Goal: Information Seeking & Learning: Learn about a topic

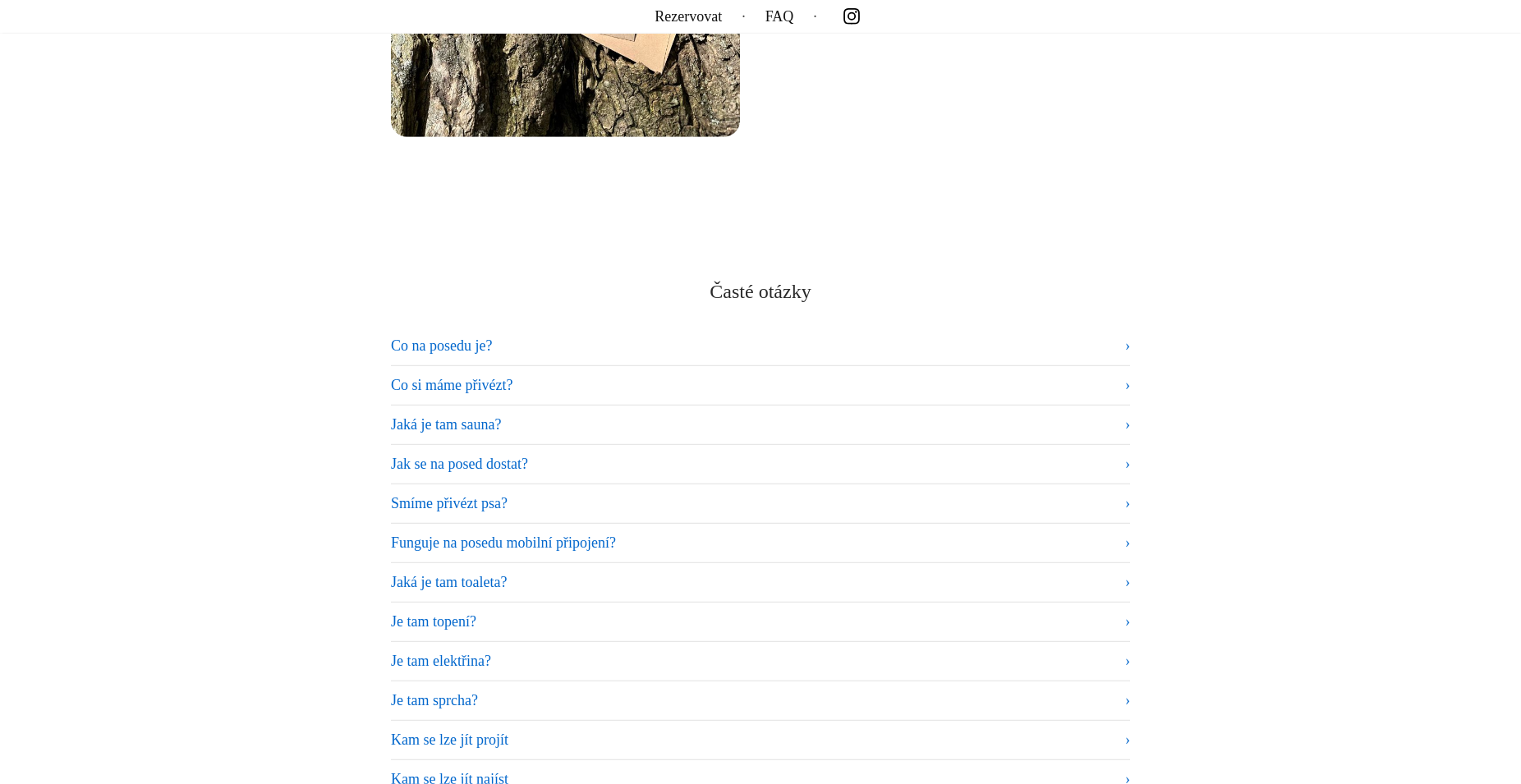
scroll to position [9715, 0]
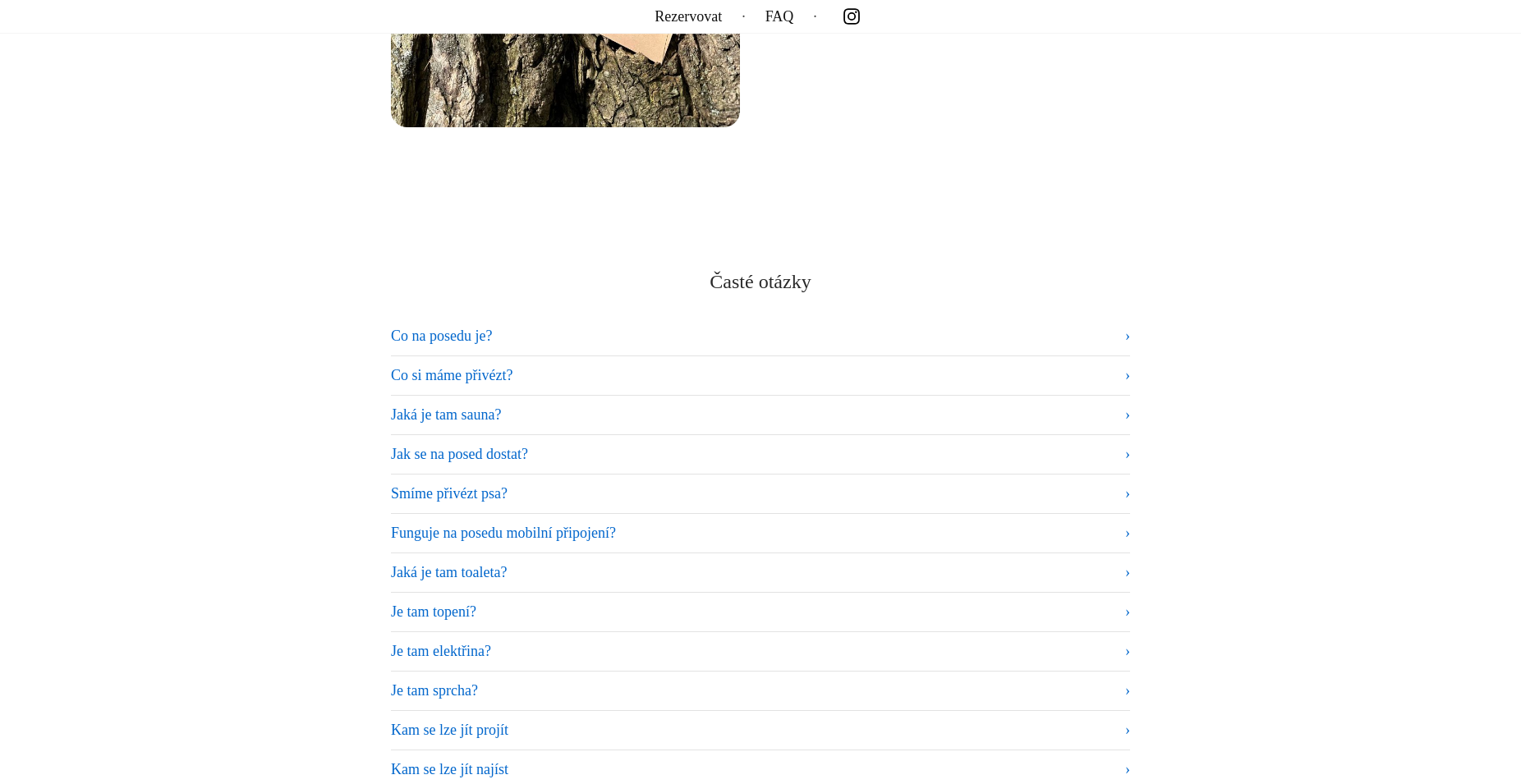
click at [1126, 328] on summary "Co na posedu je?" at bounding box center [760, 336] width 739 height 23
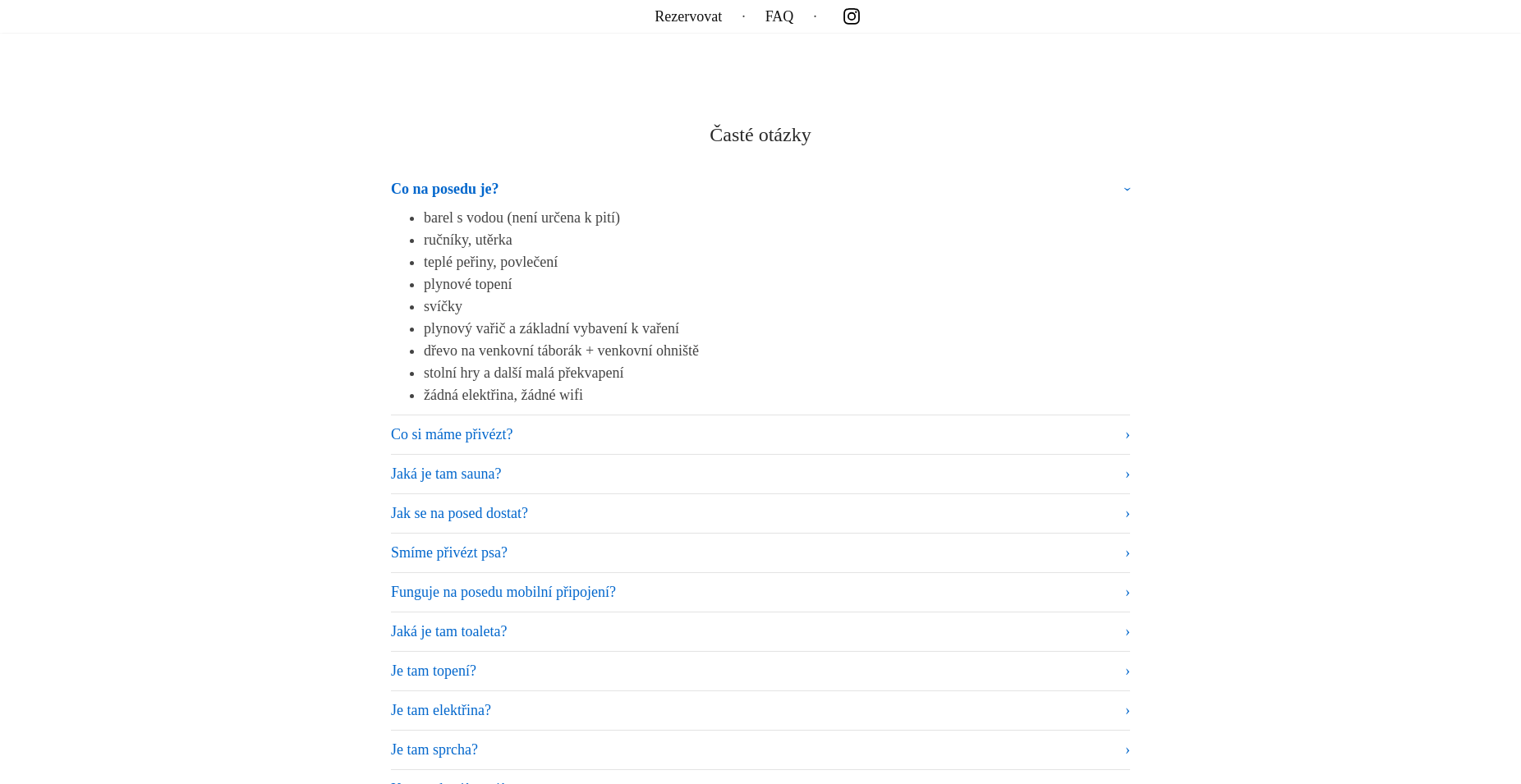
scroll to position [9883, 0]
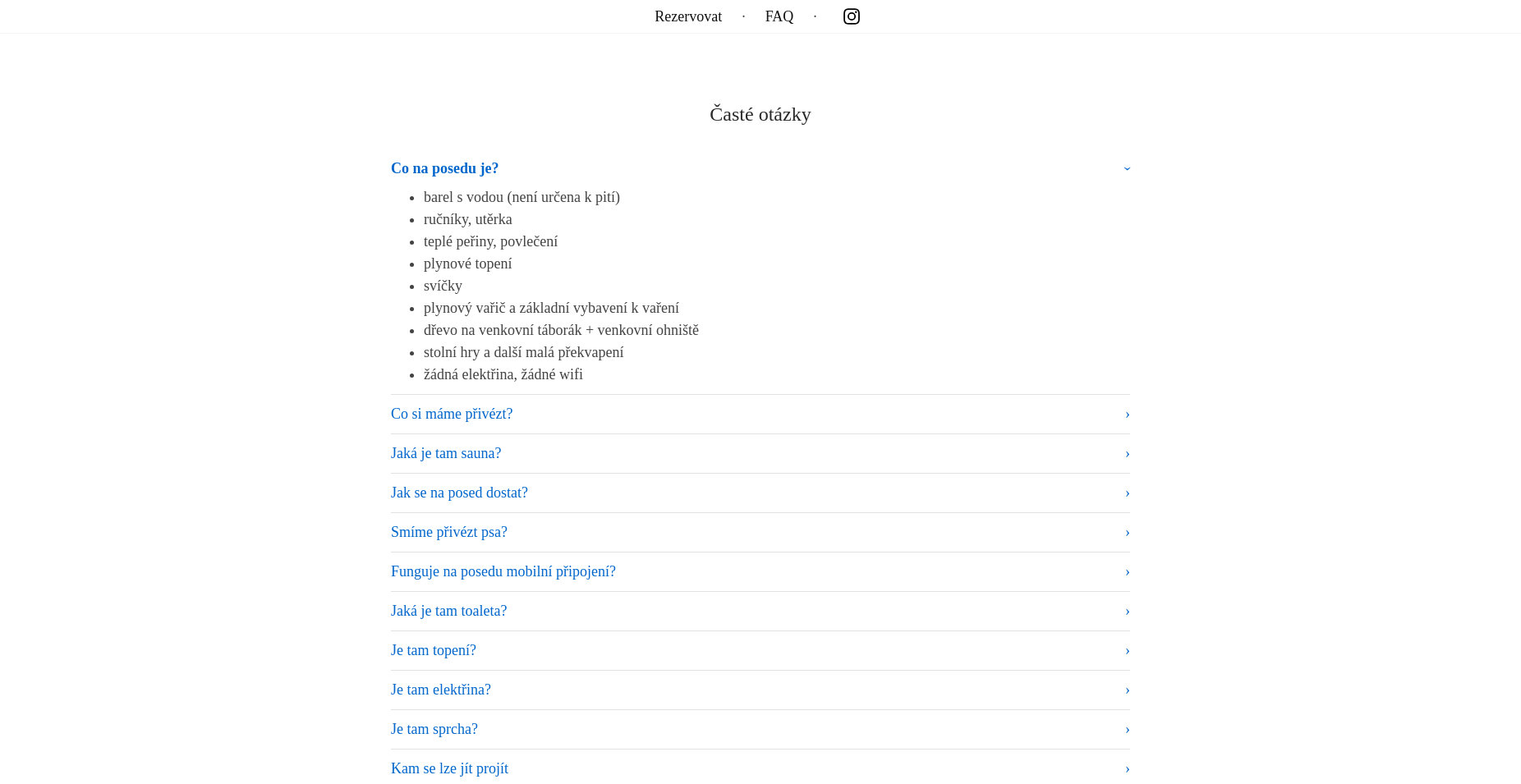
click at [1128, 405] on summary "Co si máme přivézt?" at bounding box center [760, 414] width 739 height 23
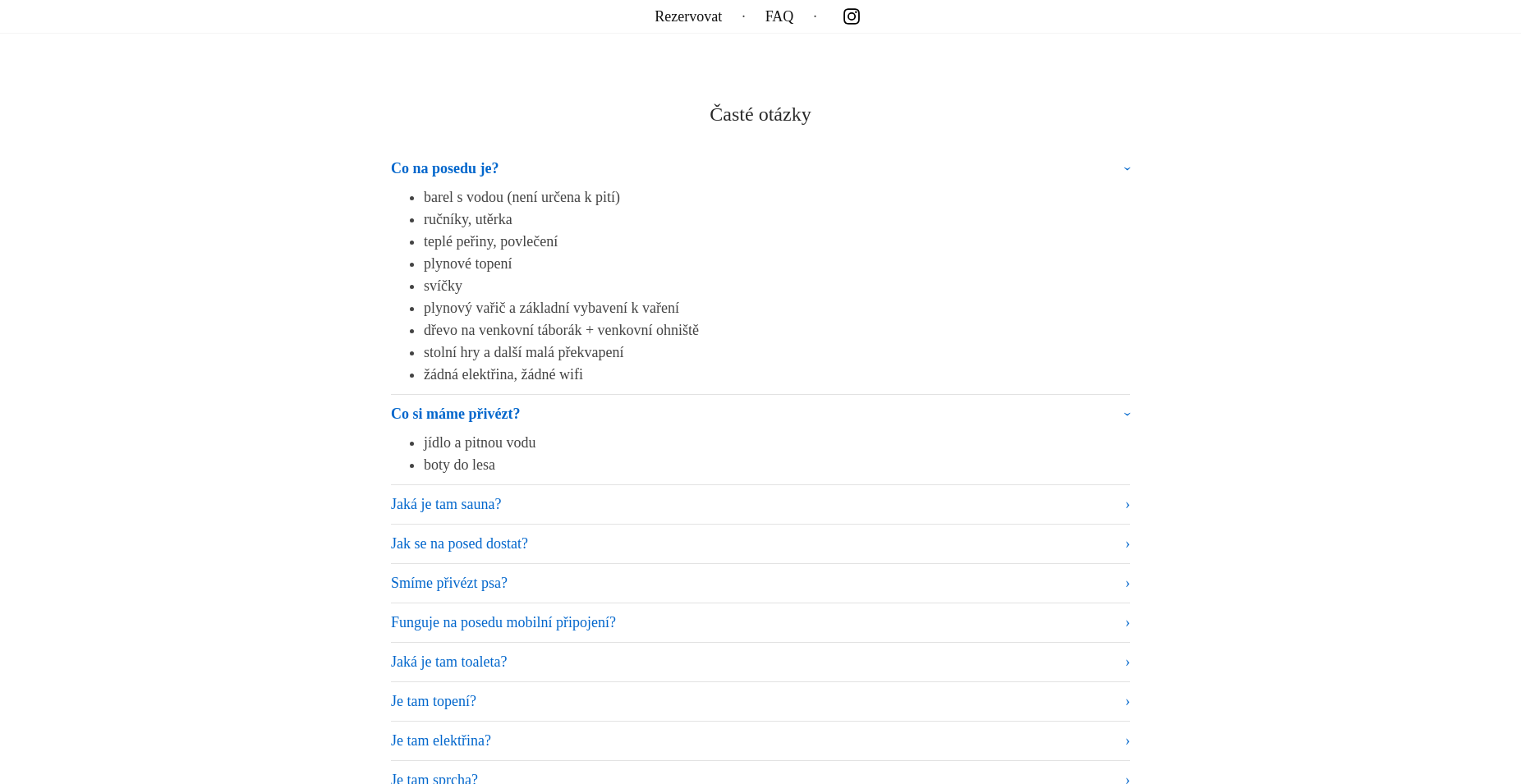
click at [1124, 405] on summary "Co si máme přivézt?" at bounding box center [760, 417] width 739 height 29
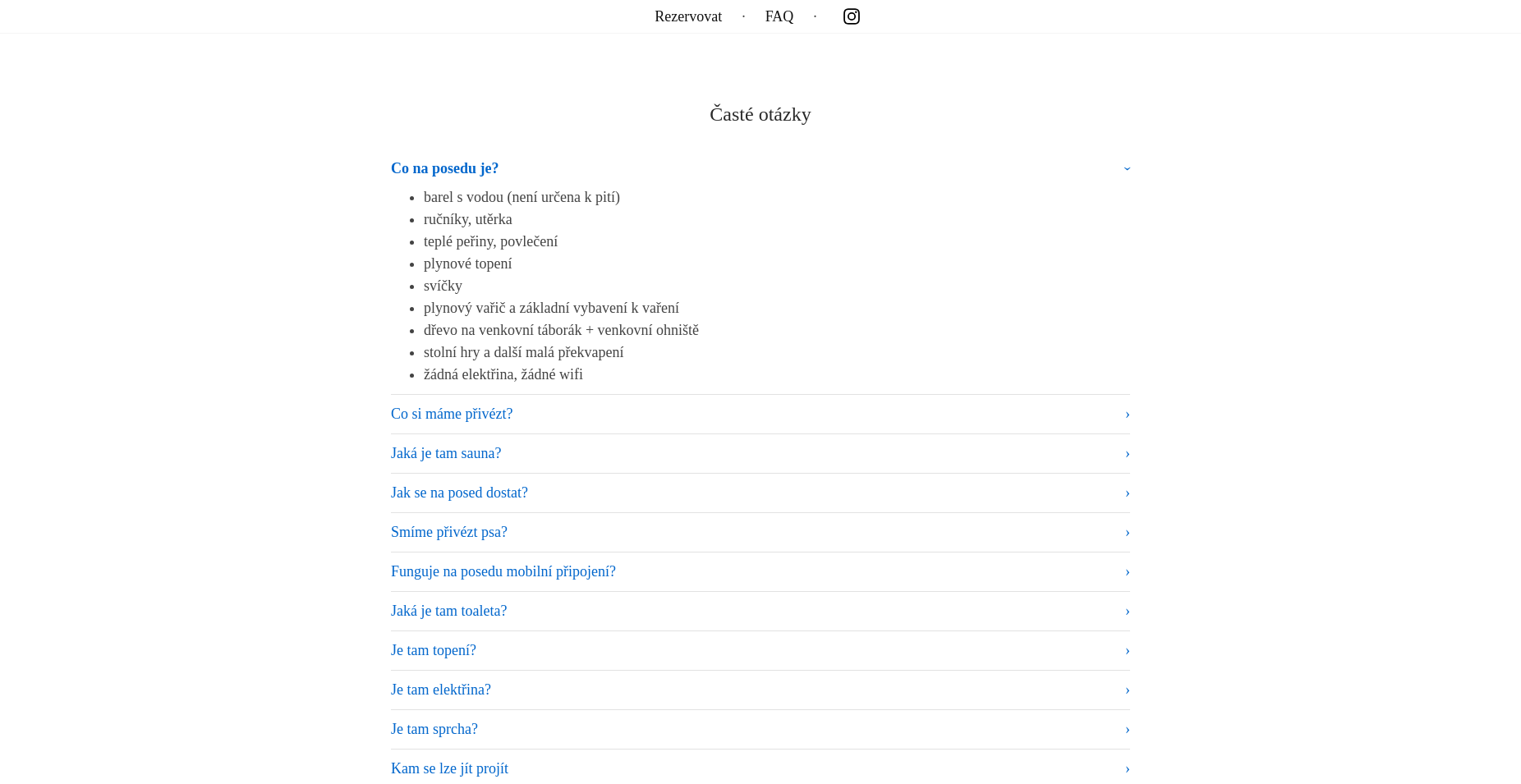
click at [1126, 443] on summary "Jaká je tam sauna?" at bounding box center [760, 453] width 739 height 23
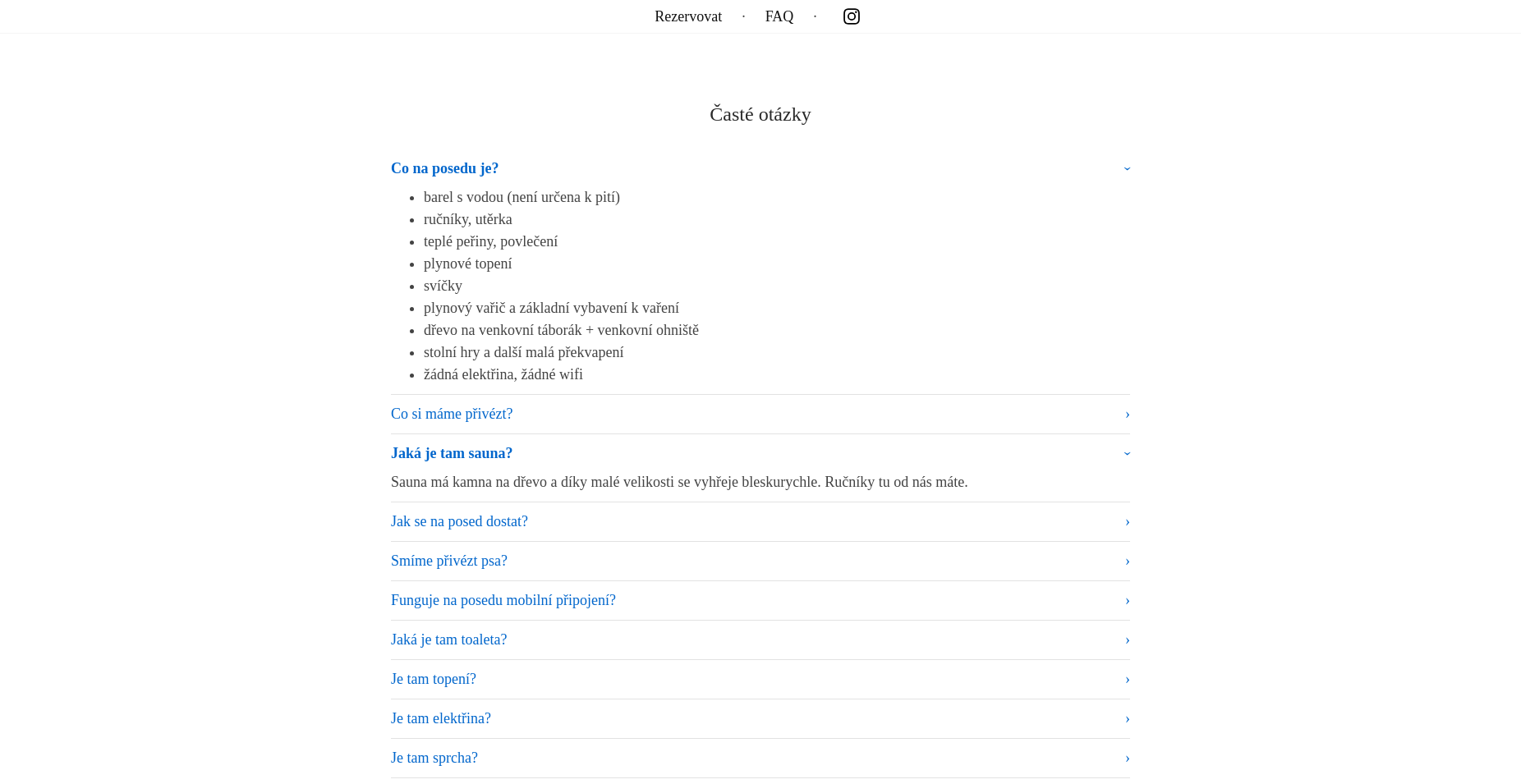
click at [1126, 446] on summary "Jaká je tam sauna?" at bounding box center [760, 456] width 739 height 29
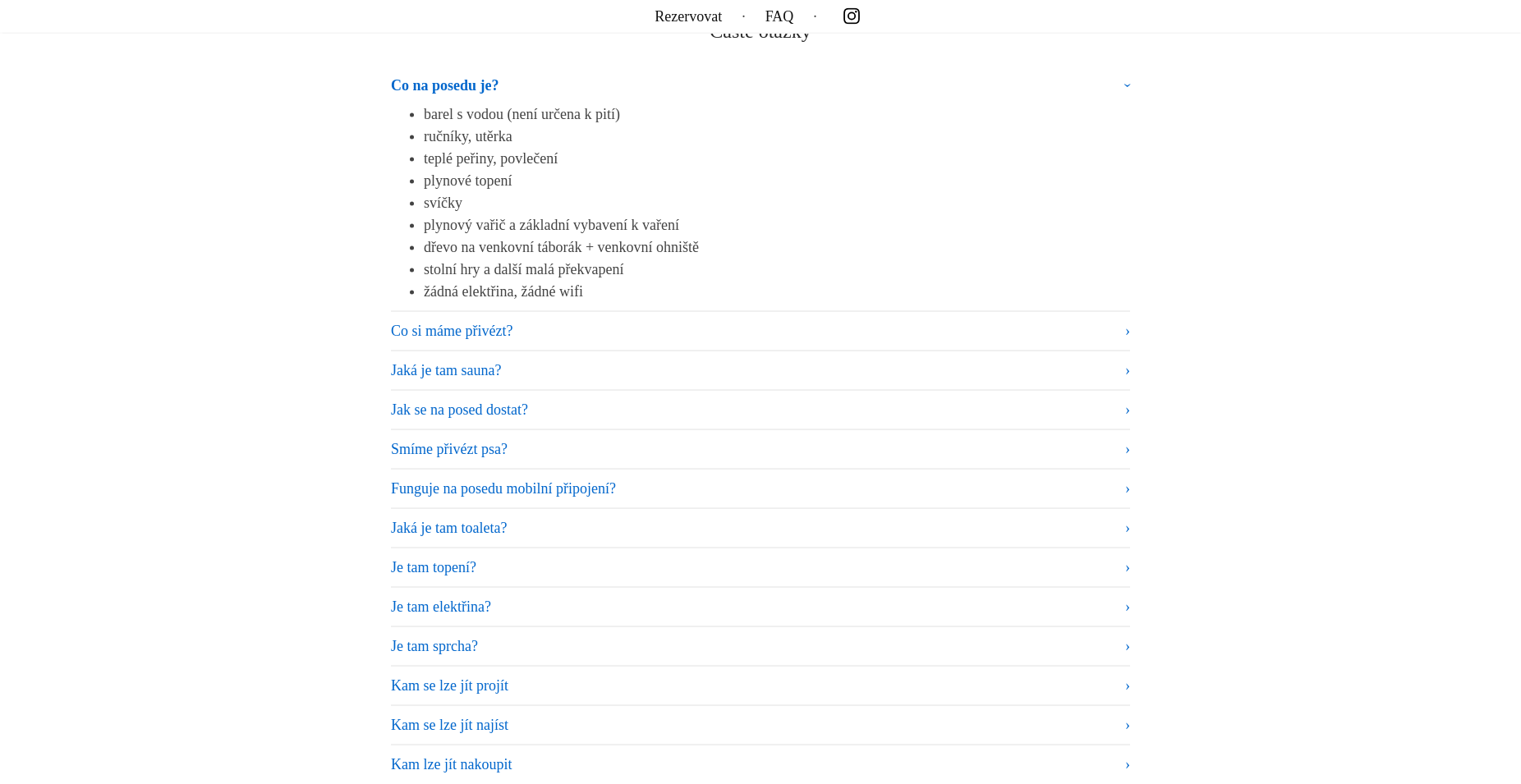
scroll to position [9966, 0]
click at [1123, 525] on summary "Jaká je tam toaleta?" at bounding box center [760, 527] width 739 height 23
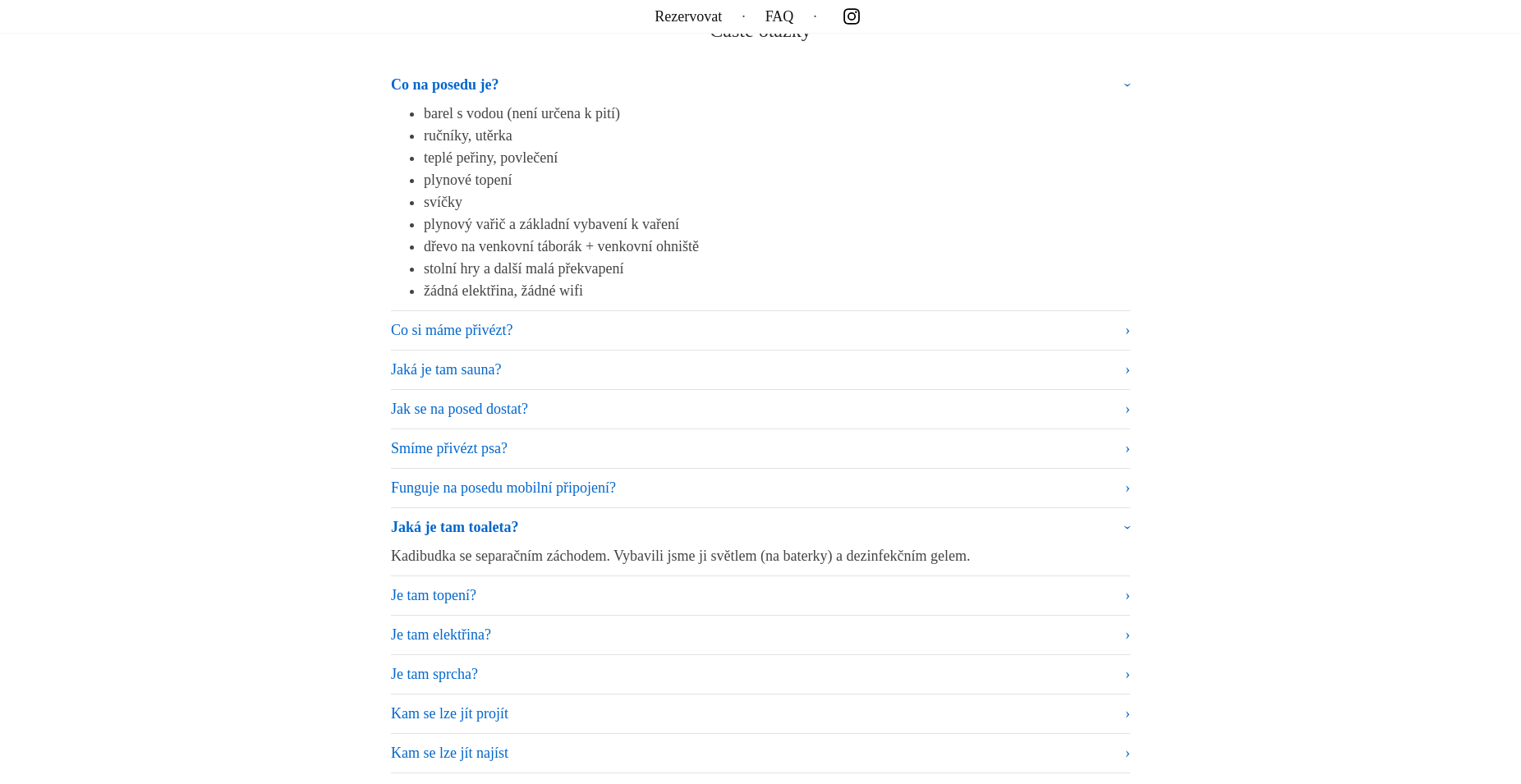
click at [1123, 525] on summary "Jaká je tam toaleta?" at bounding box center [760, 530] width 739 height 29
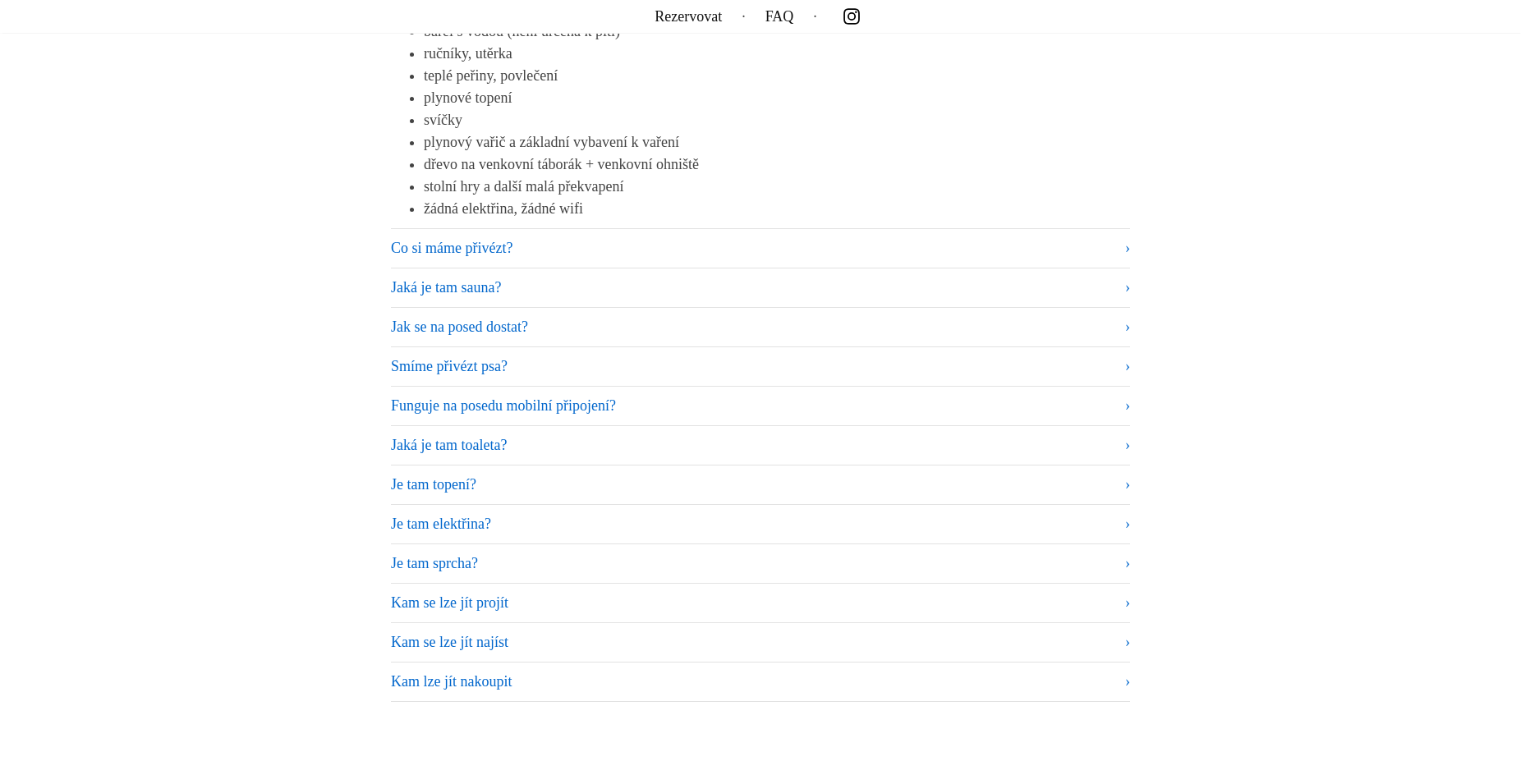
scroll to position [10050, 0]
click at [1126, 485] on summary "Je tam topení?" at bounding box center [760, 483] width 739 height 23
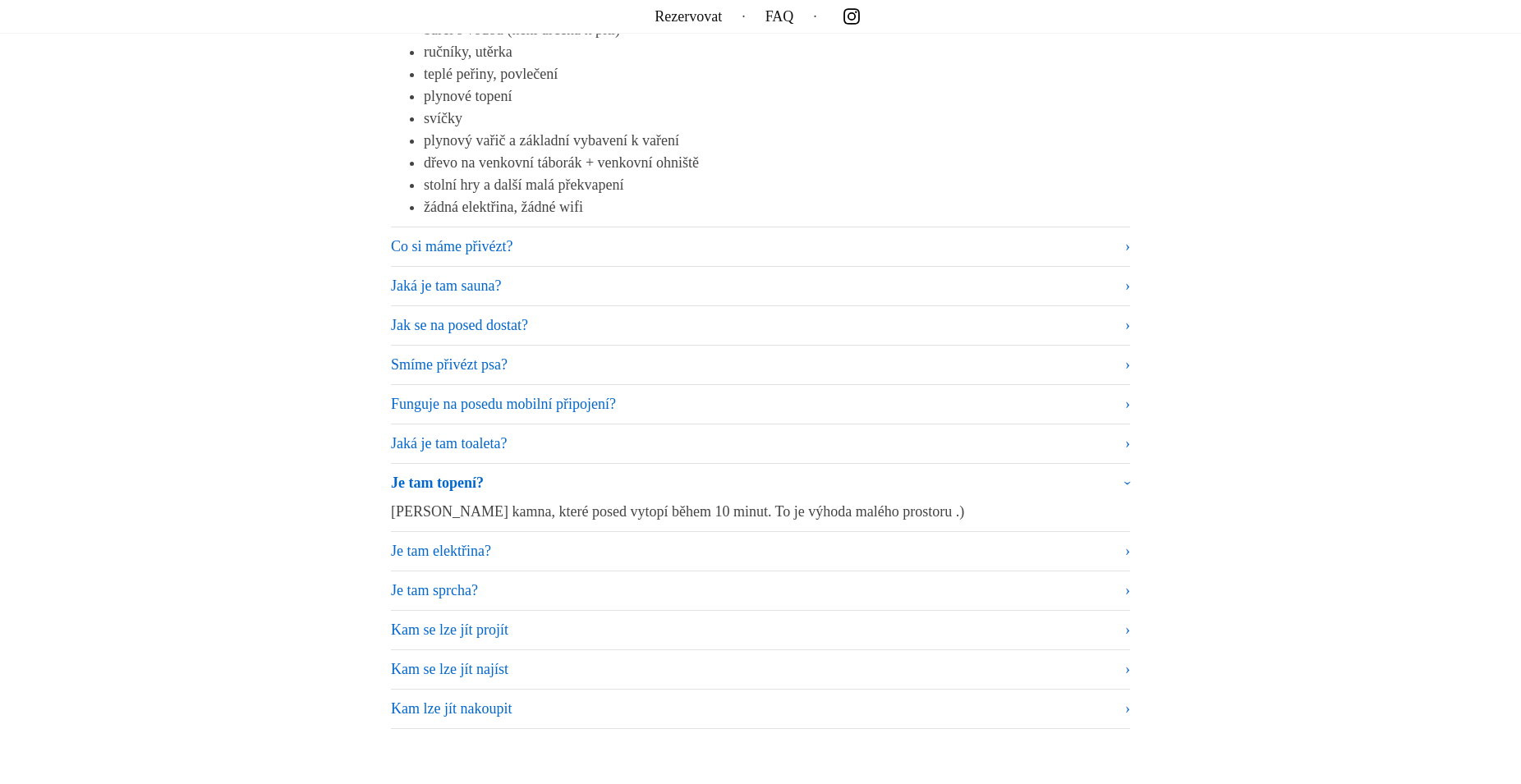
click at [1126, 485] on summary "Je tam topení?" at bounding box center [760, 486] width 739 height 29
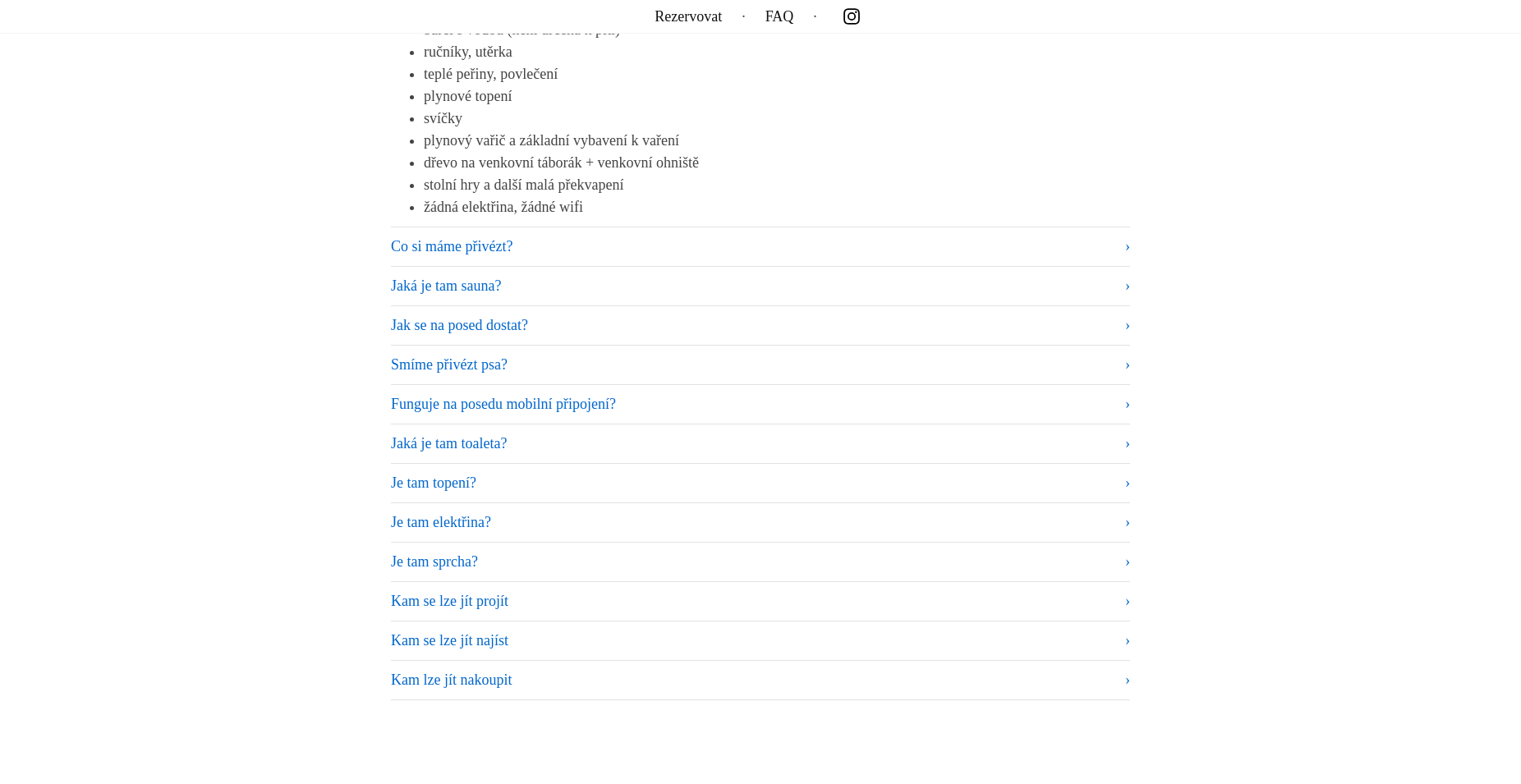
click at [1125, 514] on summary "Je tam elektřina?" at bounding box center [760, 522] width 739 height 23
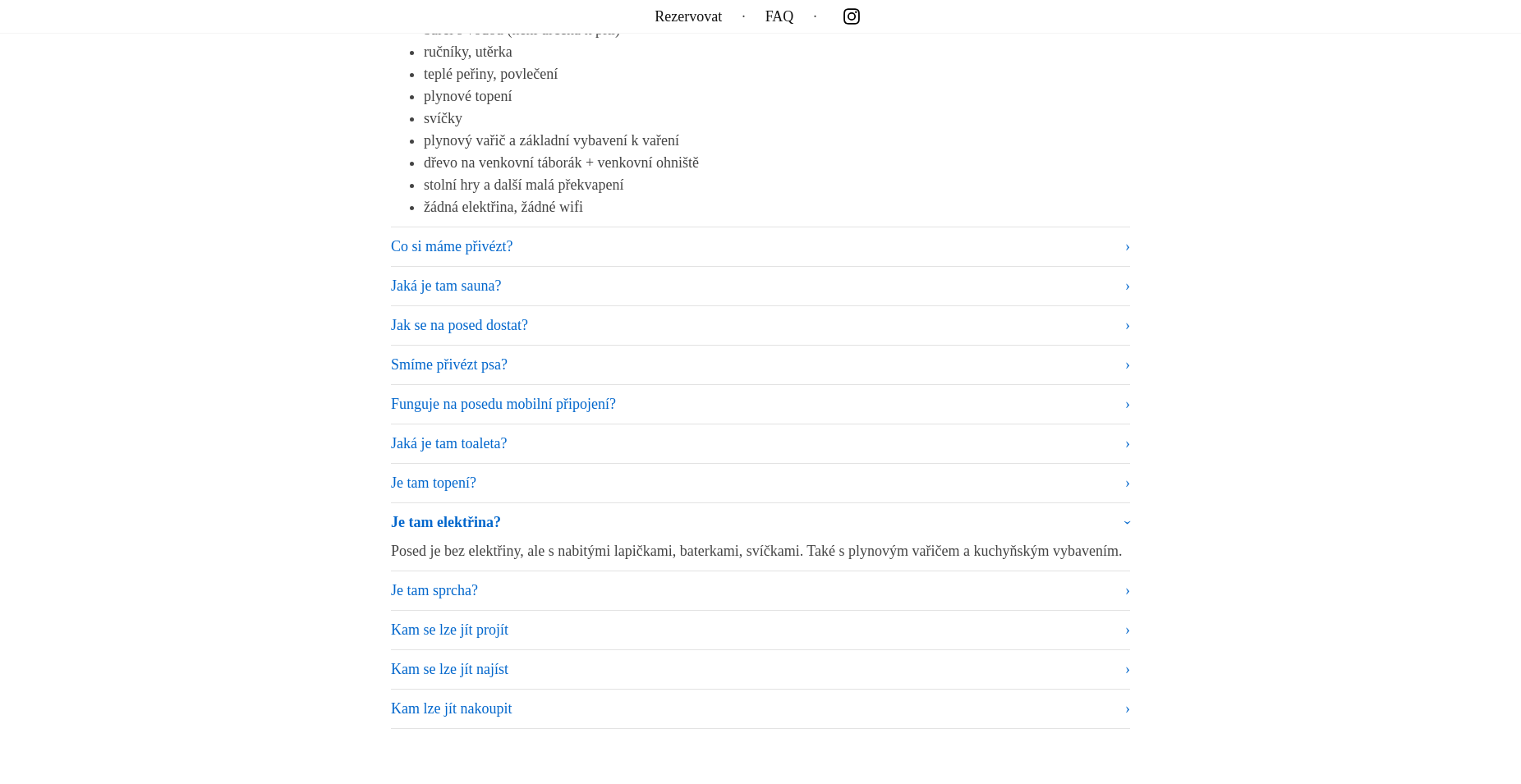
click at [1128, 516] on summary "Je tam elektřina?" at bounding box center [760, 525] width 739 height 29
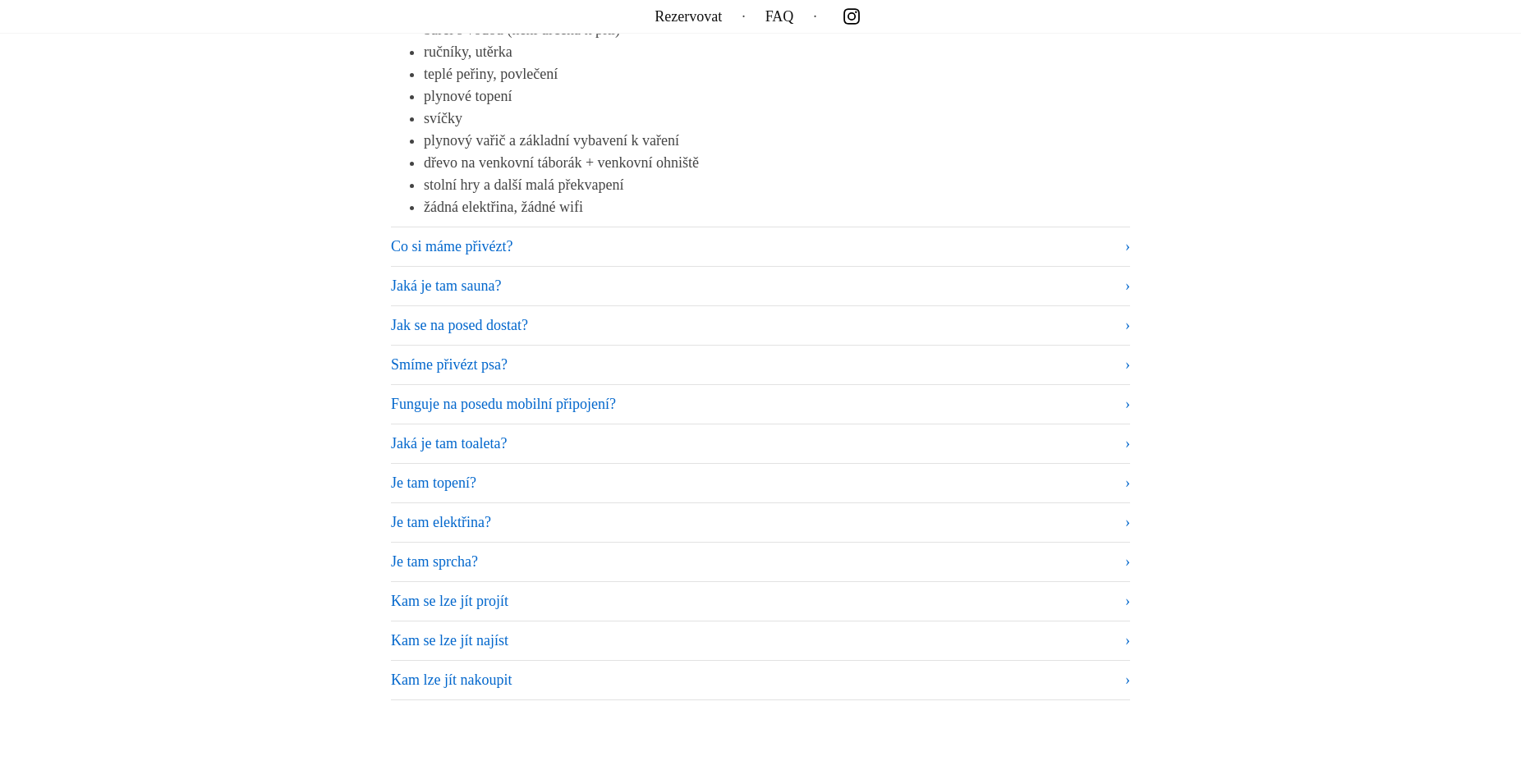
click at [1119, 555] on summary "Je tam sprcha?" at bounding box center [760, 561] width 739 height 23
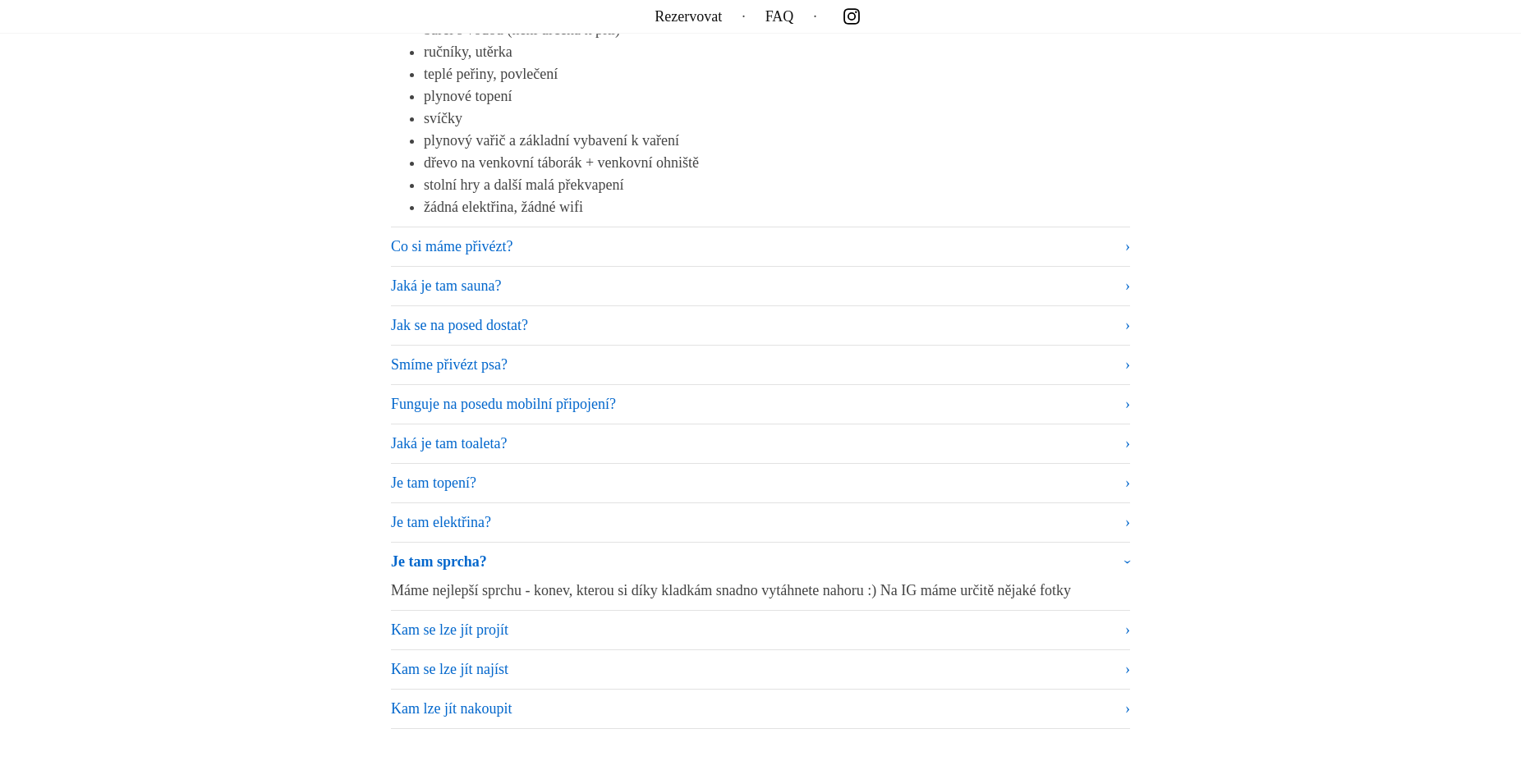
click at [1130, 555] on summary "Je tam sprcha?" at bounding box center [760, 564] width 739 height 29
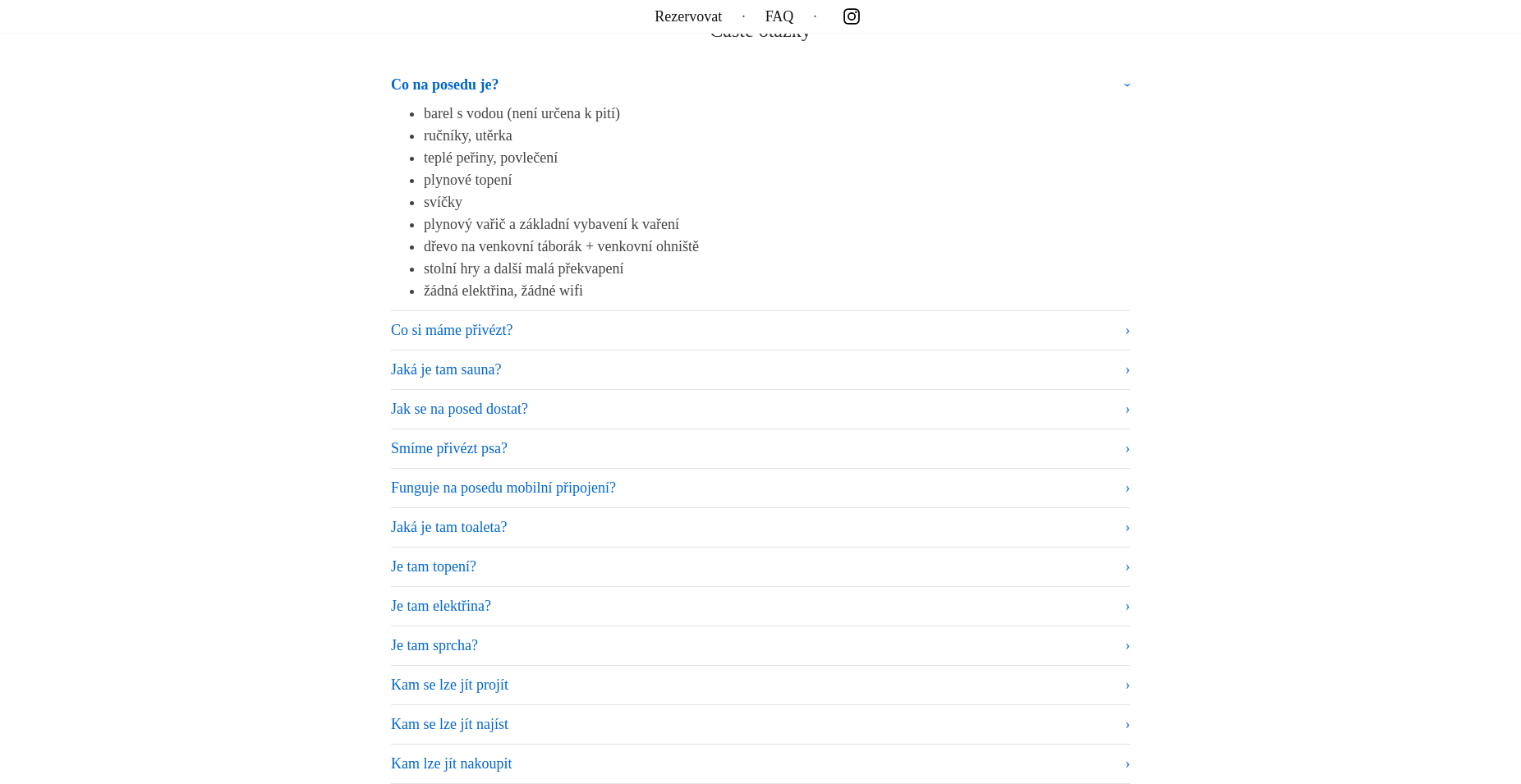
scroll to position [9464, 0]
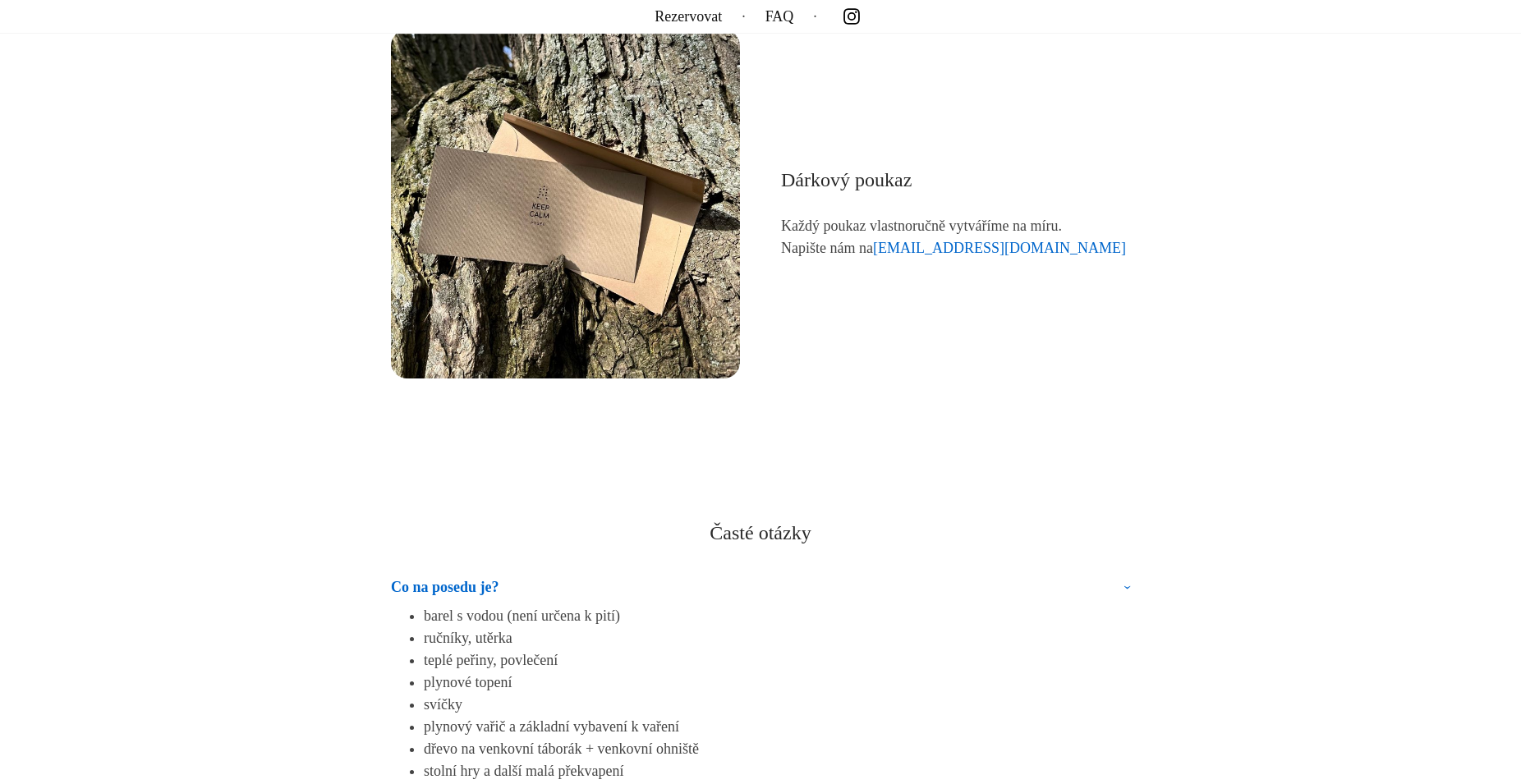
click at [1128, 583] on summary "Co na posedu je?" at bounding box center [760, 590] width 739 height 29
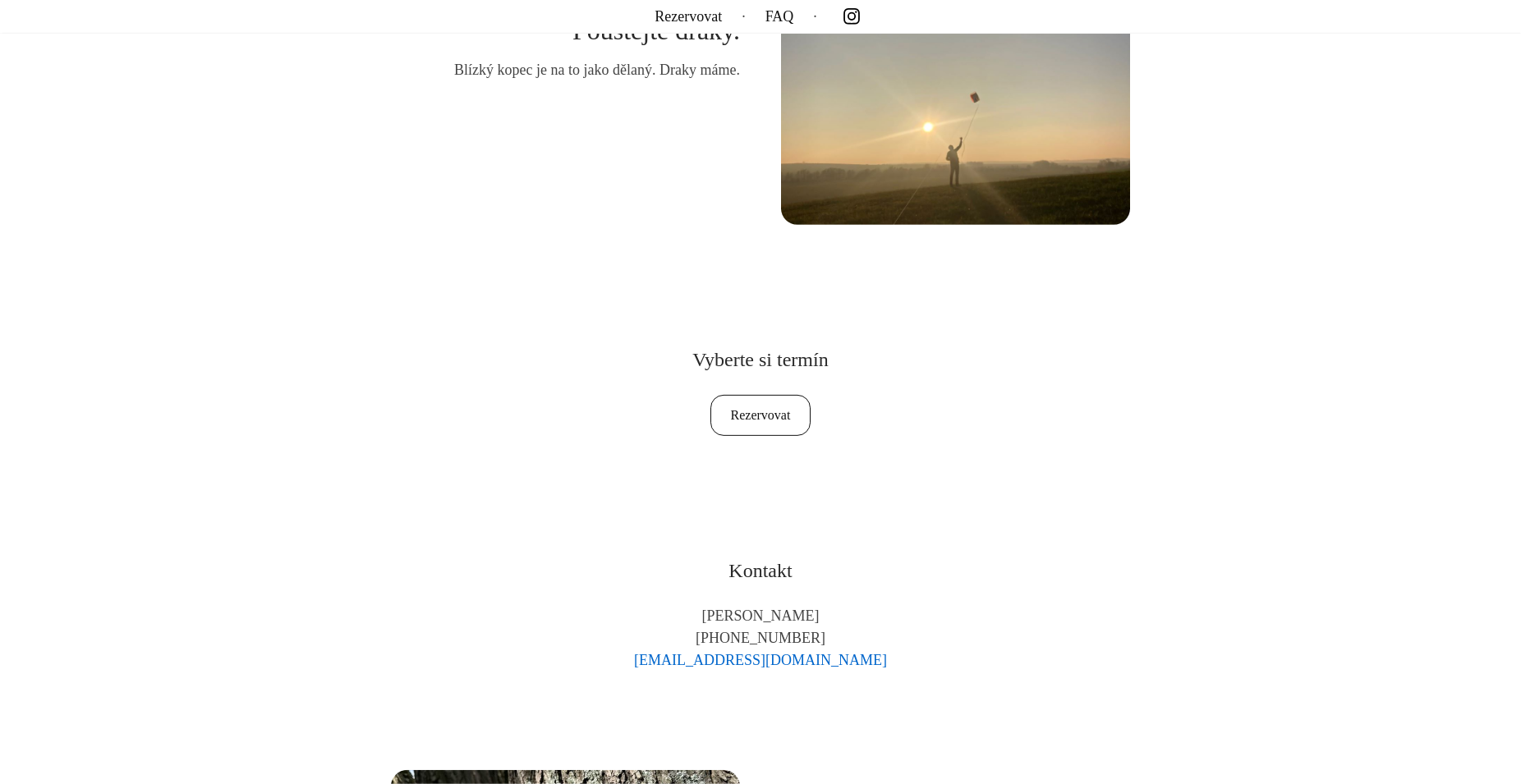
scroll to position [8711, 0]
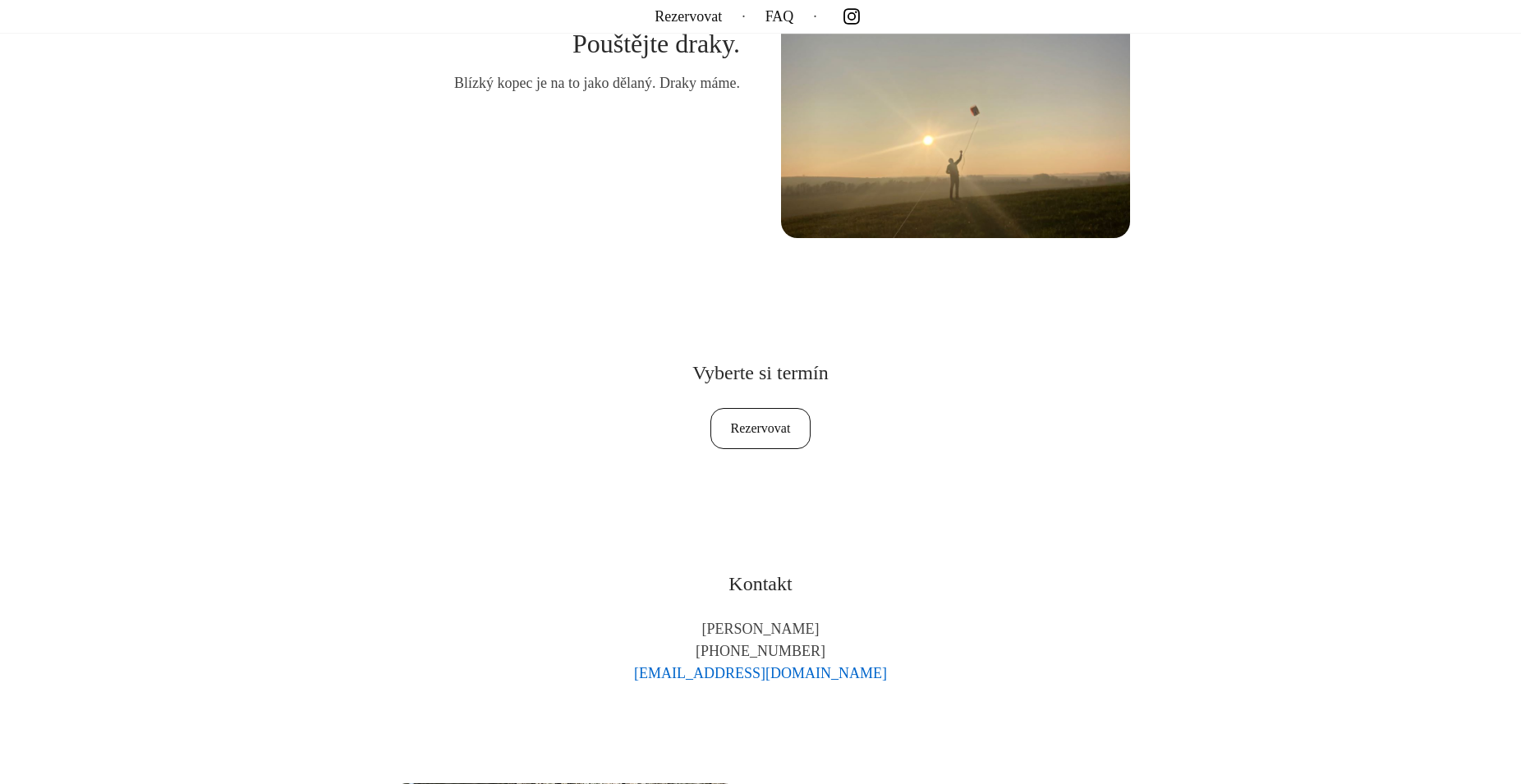
click at [769, 423] on link "Rezervovat" at bounding box center [760, 428] width 101 height 41
